Goal: Register for event/course

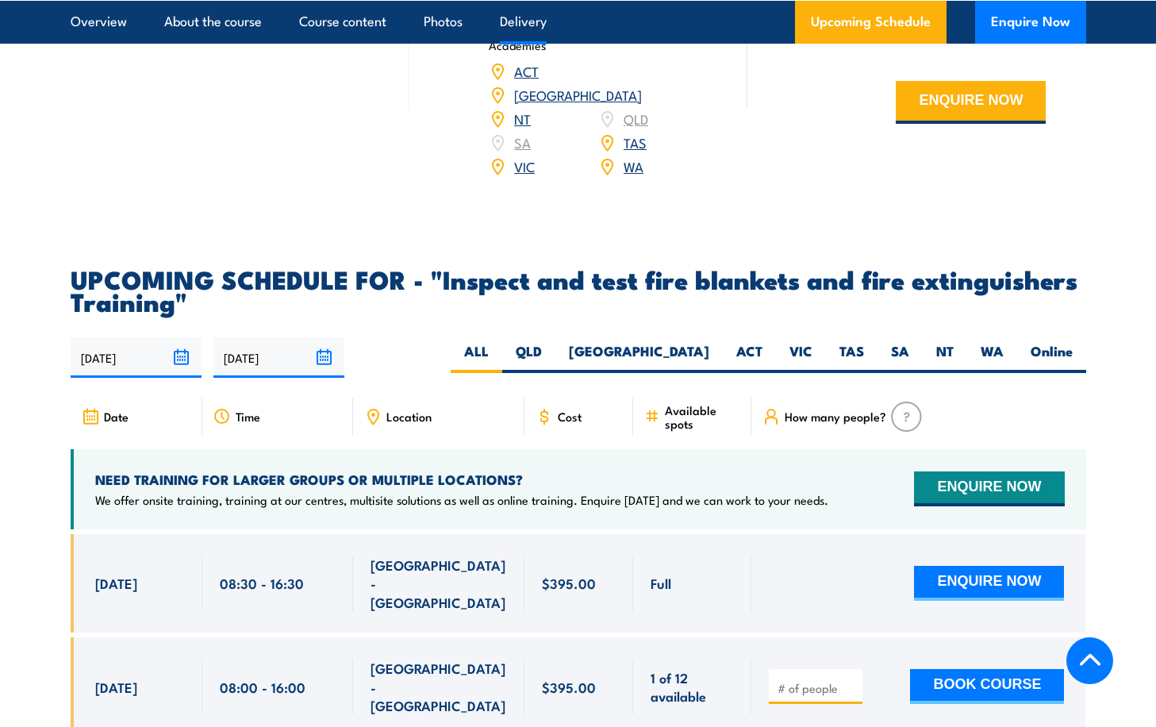
scroll to position [2856, 0]
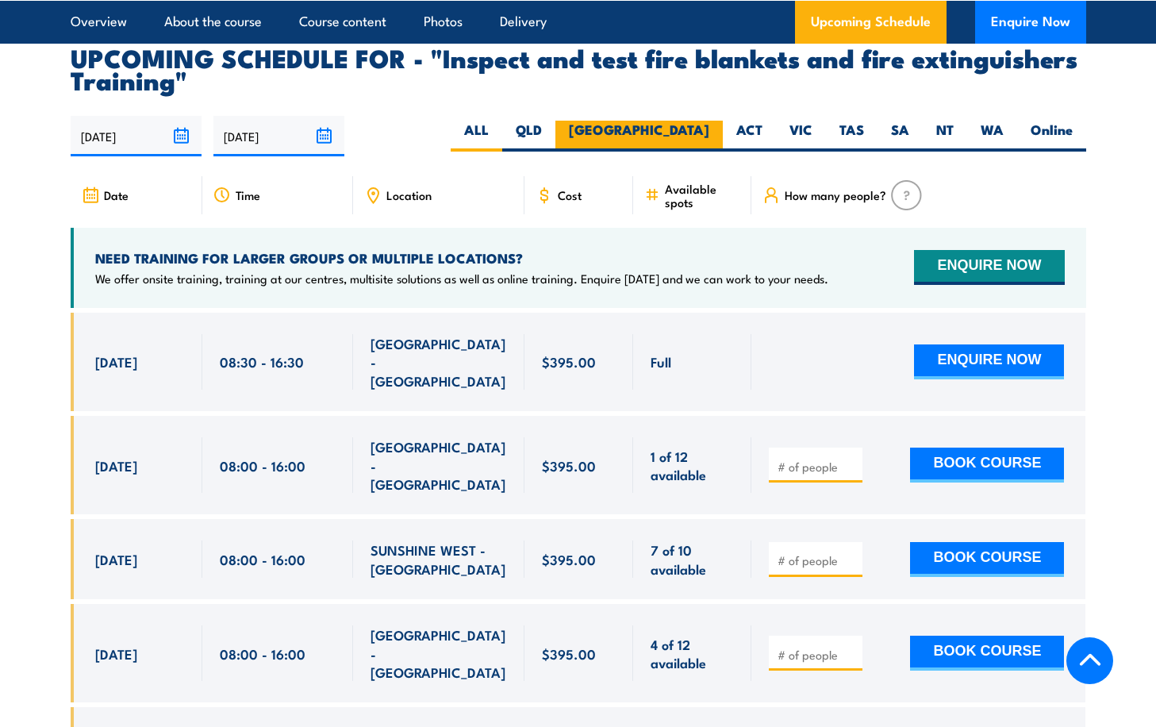
click at [674, 152] on label "[GEOGRAPHIC_DATA]" at bounding box center [638, 136] width 167 height 31
click at [709, 131] on input "[GEOGRAPHIC_DATA]" at bounding box center [714, 126] width 10 height 10
radio input "true"
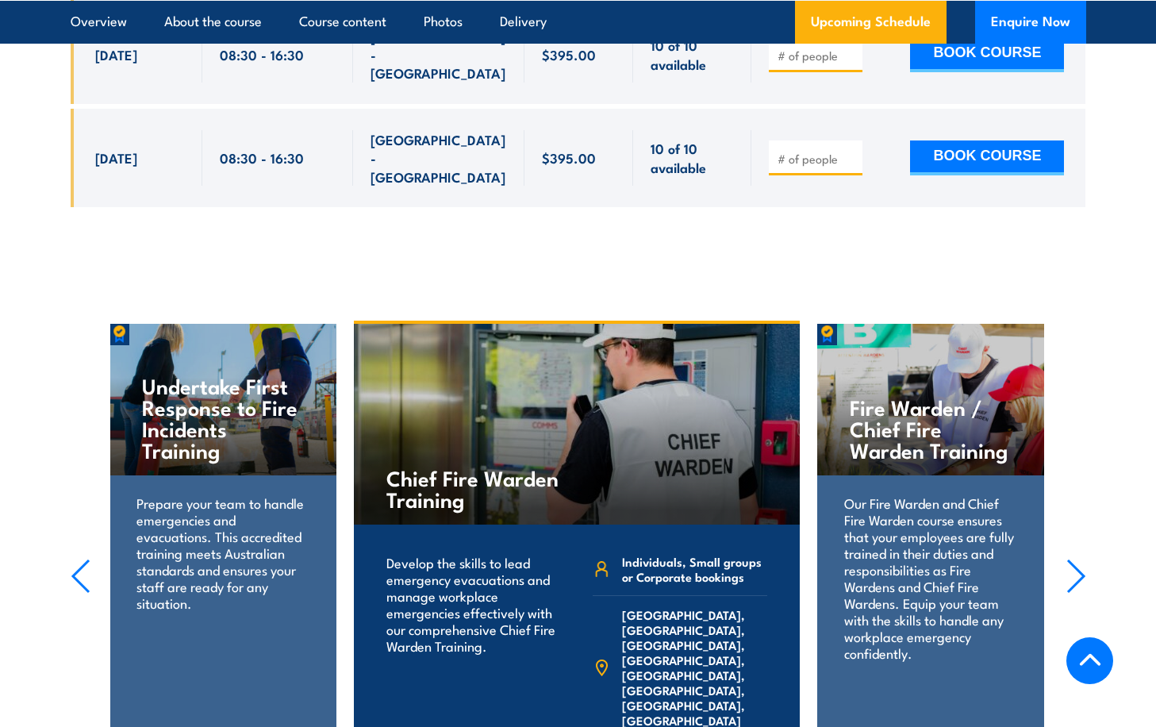
scroll to position [3487, 0]
